Goal: Transaction & Acquisition: Obtain resource

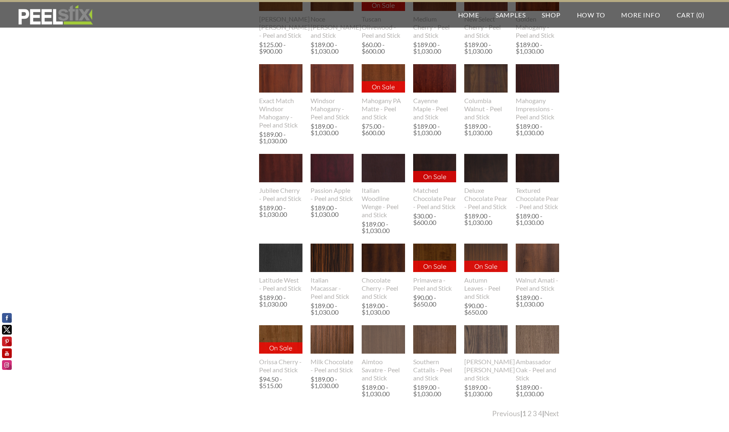
scroll to position [1455, 0]
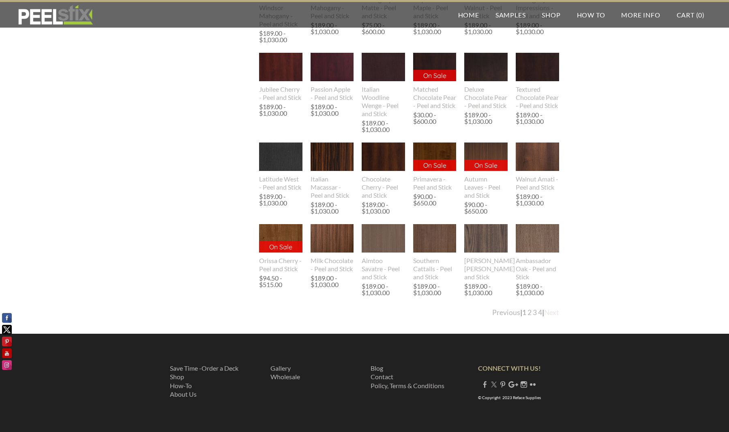
click at [552, 314] on link "Next" at bounding box center [551, 312] width 15 height 9
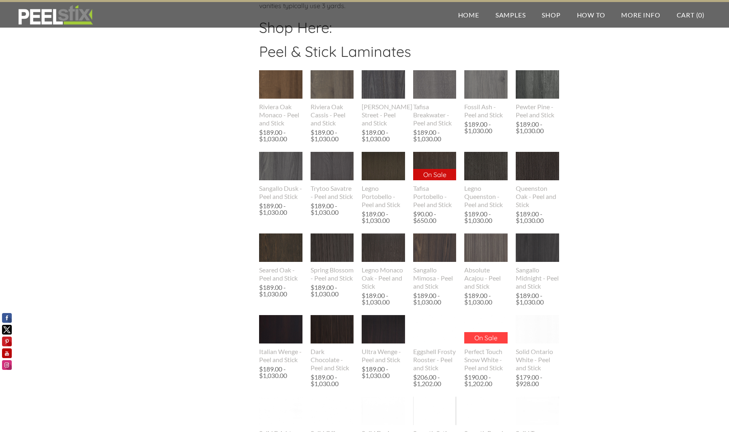
scroll to position [679, 0]
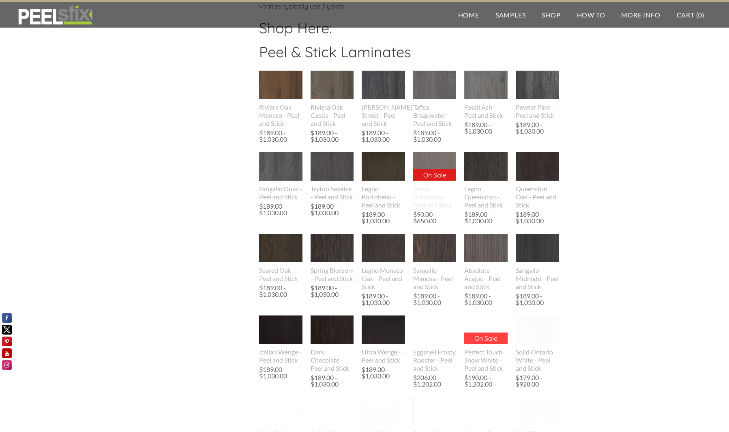
click at [440, 164] on img at bounding box center [434, 166] width 43 height 29
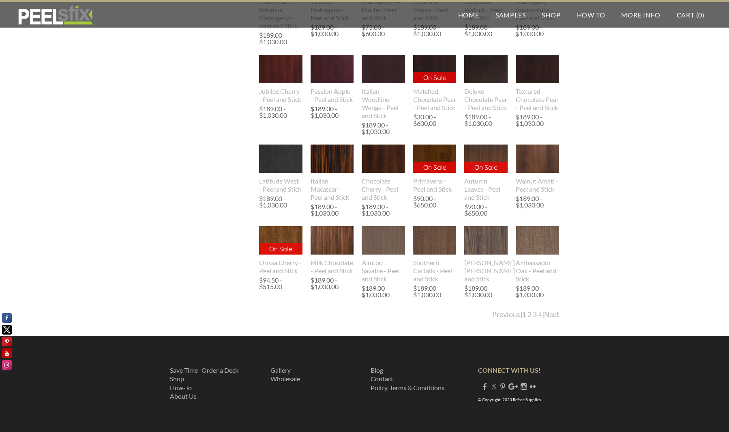
scroll to position [1455, 0]
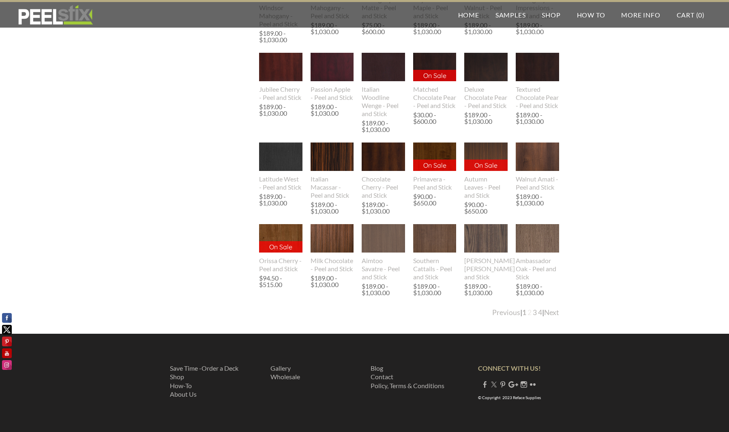
click at [528, 314] on link "2" at bounding box center [530, 312] width 4 height 9
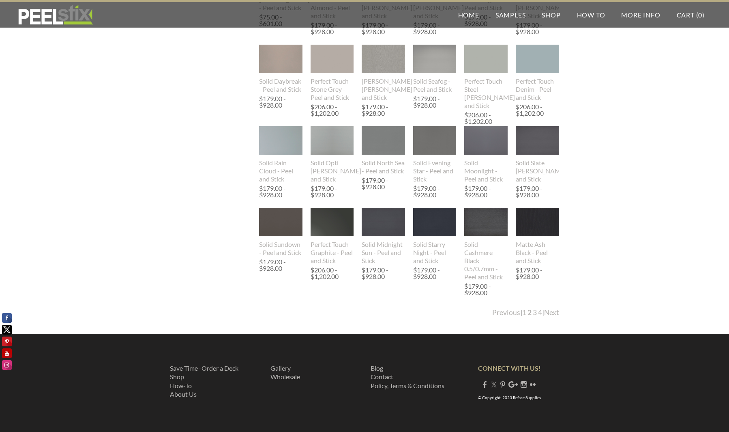
scroll to position [0, 0]
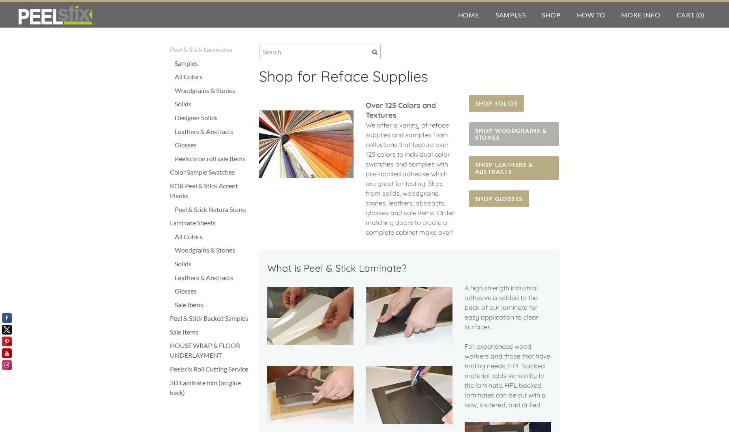
click at [537, 138] on span "SHOP WOODGRAINS & STONES" at bounding box center [514, 134] width 90 height 24
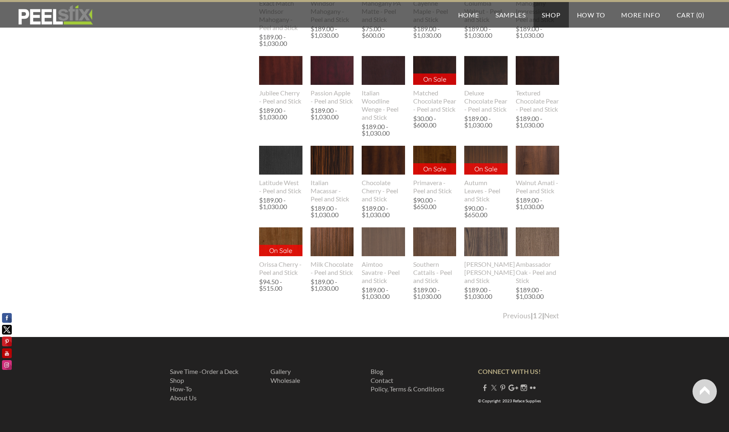
scroll to position [821, 0]
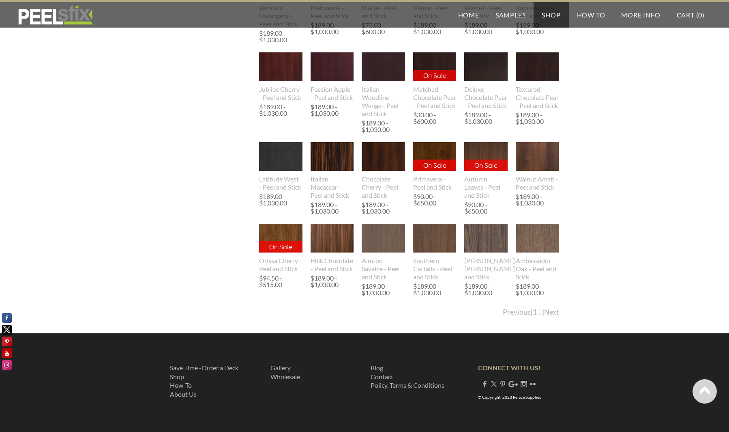
click at [538, 316] on link "2" at bounding box center [540, 312] width 4 height 9
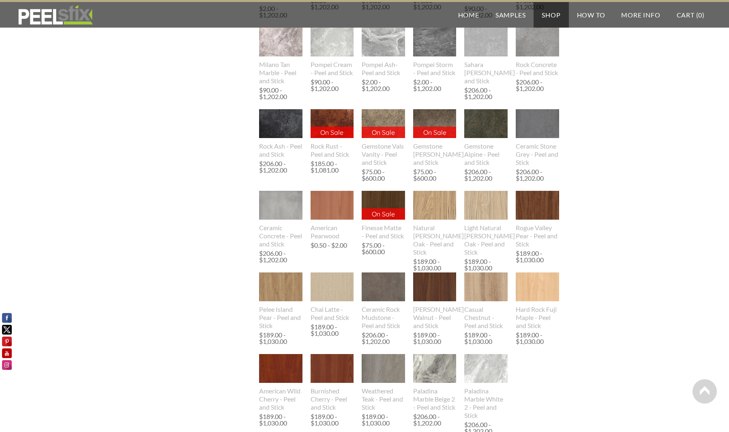
scroll to position [501, 0]
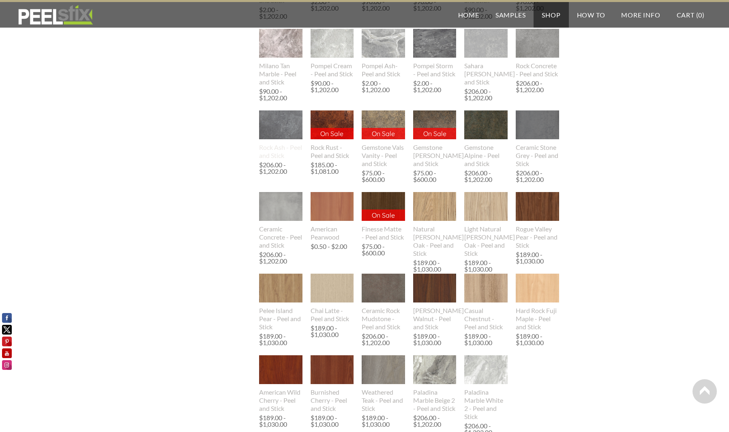
click at [275, 131] on img at bounding box center [280, 124] width 43 height 29
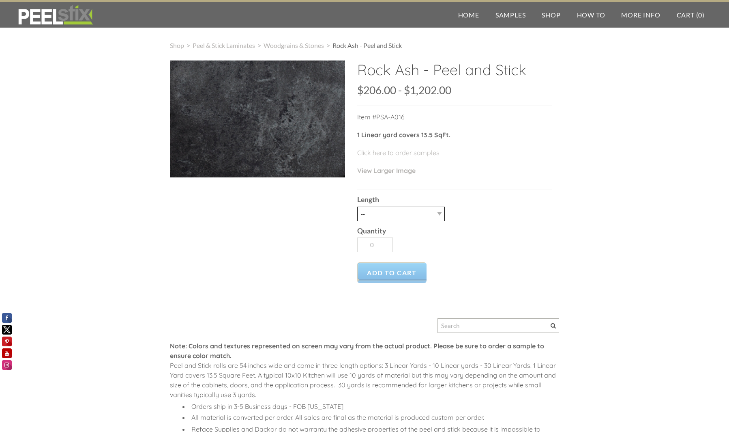
click at [400, 207] on select "-- 3LY 10LY 15LY 30LY" at bounding box center [401, 213] width 88 height 15
select select "30LY"
click at [357, 206] on select "-- 3LY 10LY 15LY 30LY" at bounding box center [401, 213] width 88 height 15
type input "1"
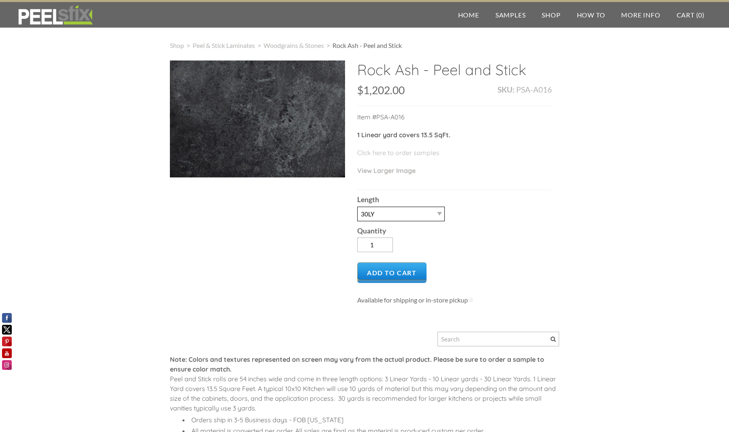
click at [411, 217] on select "-- 3LY 10LY 15LY 30LY" at bounding box center [401, 213] width 88 height 15
click at [424, 216] on select "-- 3LY 10LY 15LY 30LY" at bounding box center [401, 213] width 88 height 15
select select "15LY"
click at [357, 206] on select "-- 3LY 10LY 15LY 30LY" at bounding box center [401, 213] width 88 height 15
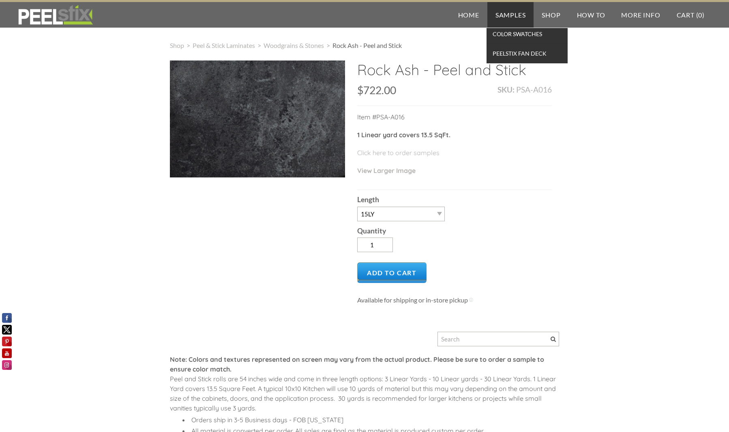
click at [523, 14] on link "Samples" at bounding box center [511, 15] width 47 height 26
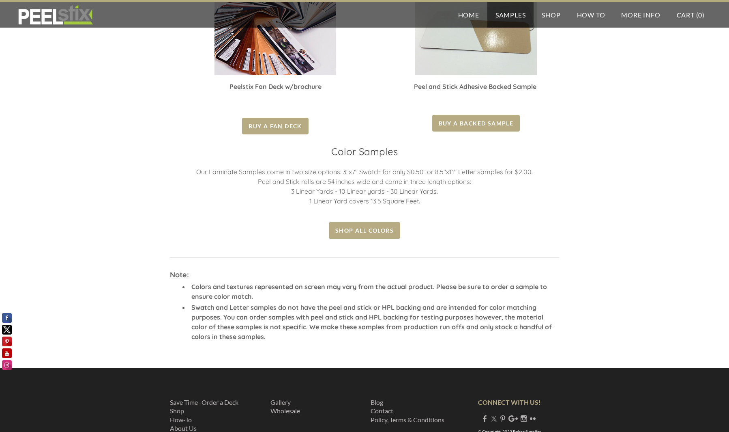
scroll to position [214, 0]
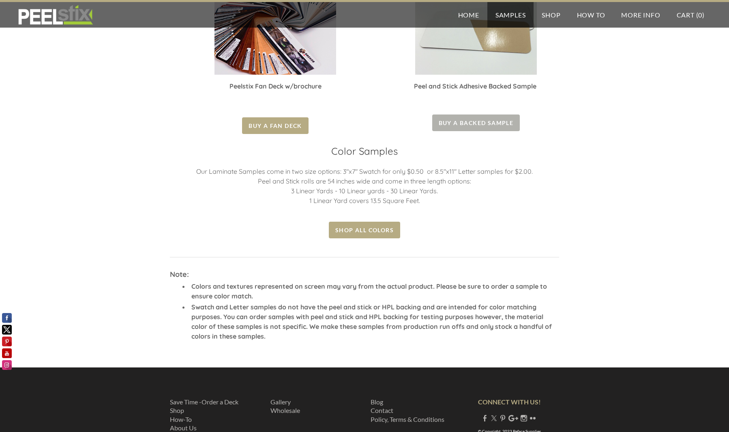
click at [482, 124] on span "Buy a backed sample" at bounding box center [476, 122] width 88 height 17
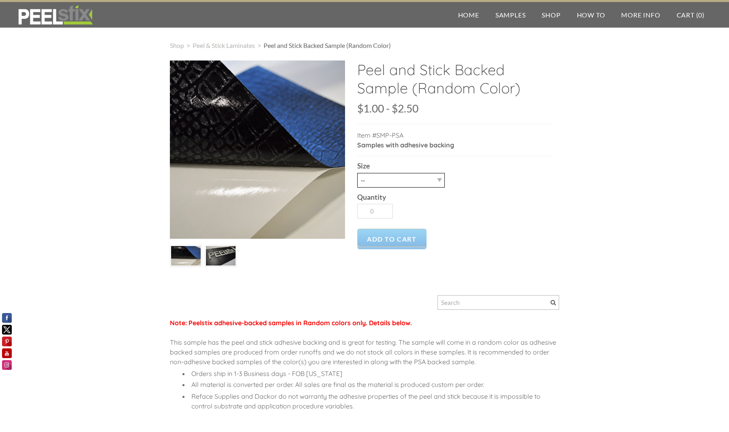
click at [404, 181] on select "-- Letter 3X7" at bounding box center [401, 180] width 88 height 15
click at [229, 255] on img at bounding box center [221, 255] width 30 height 19
